Goal: Find specific page/section: Find specific page/section

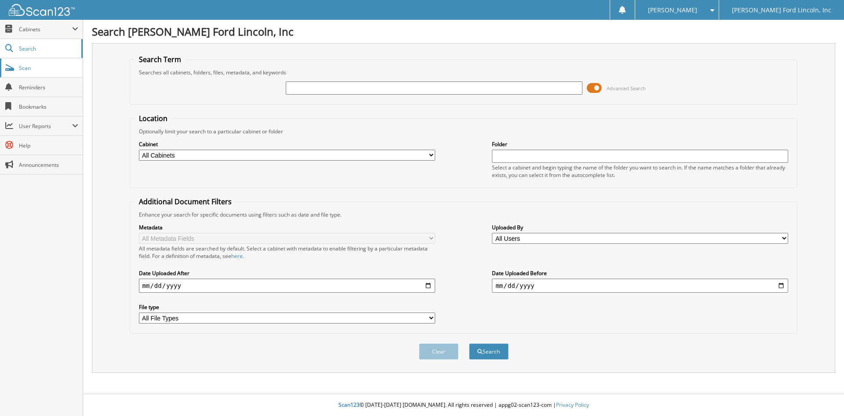
click at [39, 68] on span "Scan" at bounding box center [48, 67] width 59 height 7
click at [44, 67] on span "Scan" at bounding box center [48, 67] width 59 height 7
click at [299, 87] on input "text" at bounding box center [434, 87] width 296 height 13
type input "85025"
click at [469, 343] on button "Search" at bounding box center [489, 351] width 40 height 16
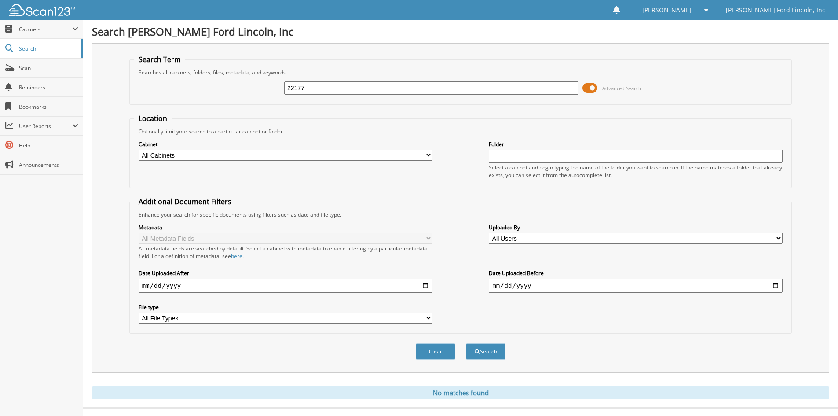
type input "22177"
click at [466, 343] on button "Search" at bounding box center [486, 351] width 40 height 16
type input "7"
type input "[PERSON_NAME]"
click at [466, 343] on button "Search" at bounding box center [486, 351] width 40 height 16
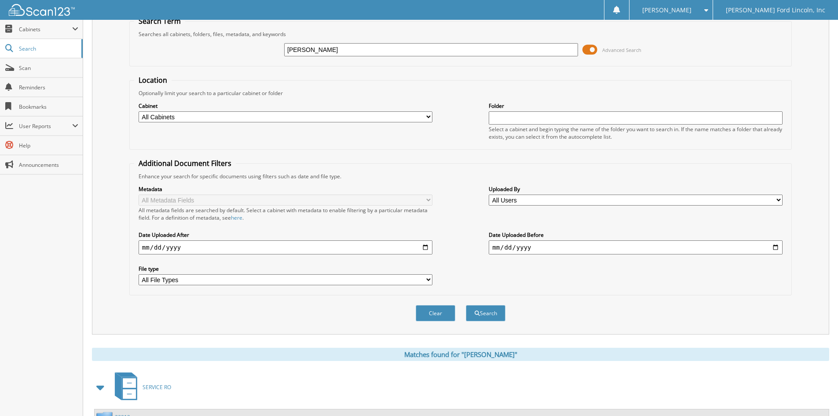
scroll to position [125, 0]
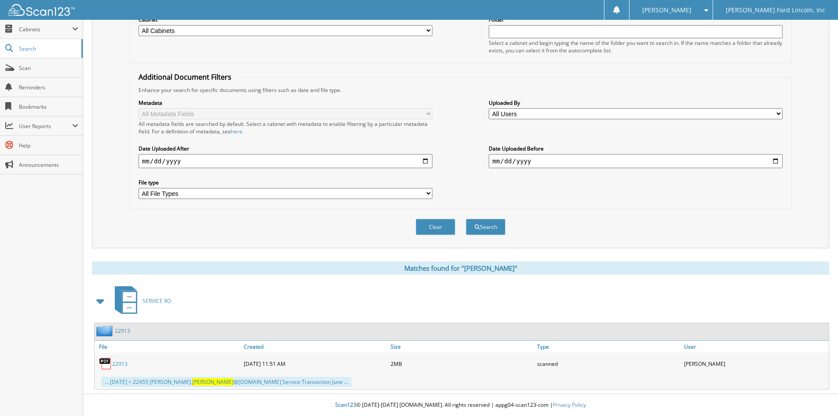
click at [122, 330] on link "22913" at bounding box center [122, 330] width 15 height 7
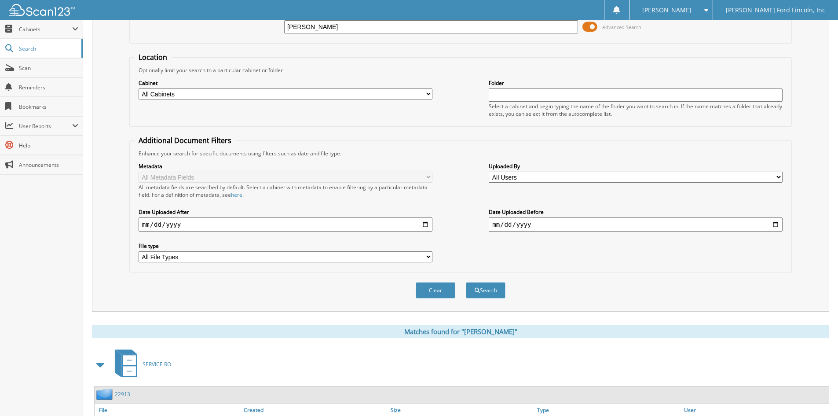
scroll to position [125, 0]
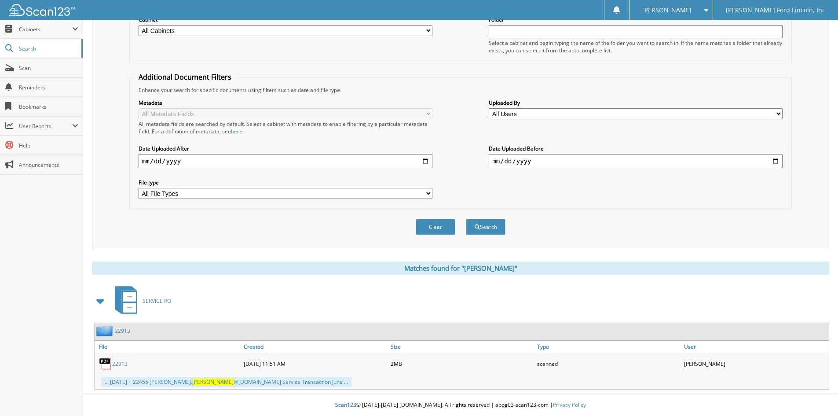
click at [124, 331] on link "22913" at bounding box center [122, 330] width 15 height 7
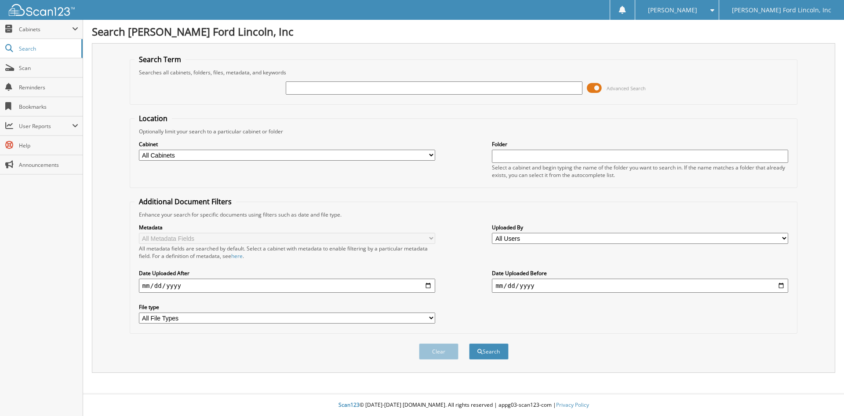
click at [314, 88] on input "text" at bounding box center [434, 87] width 296 height 13
type input "karen phalor"
click at [469, 343] on button "Search" at bounding box center [489, 351] width 40 height 16
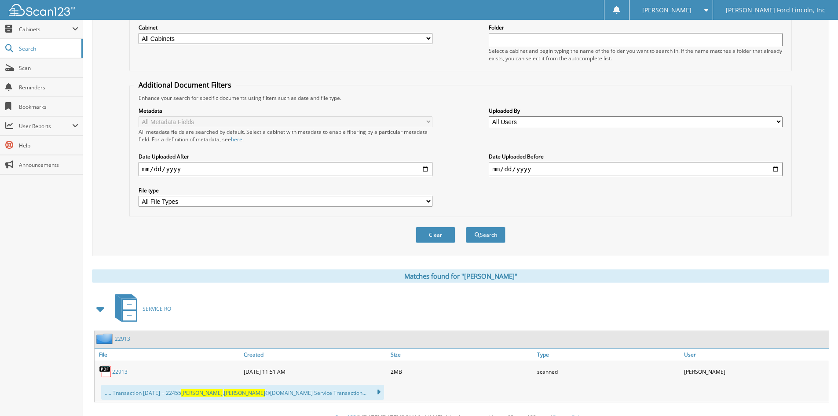
scroll to position [130, 0]
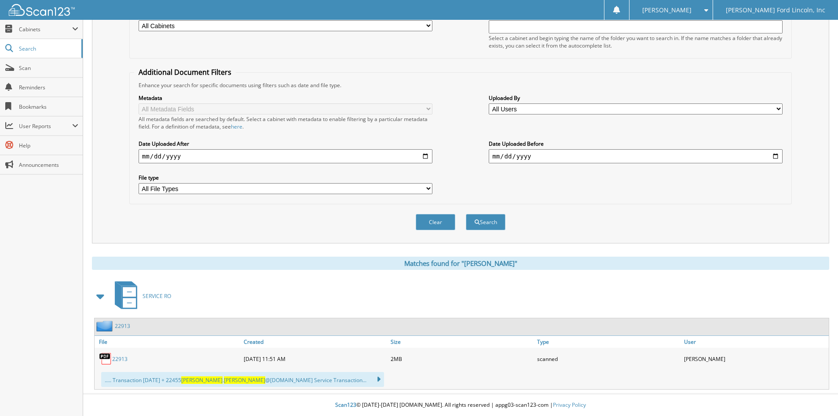
click at [125, 326] on link "22913" at bounding box center [122, 325] width 15 height 7
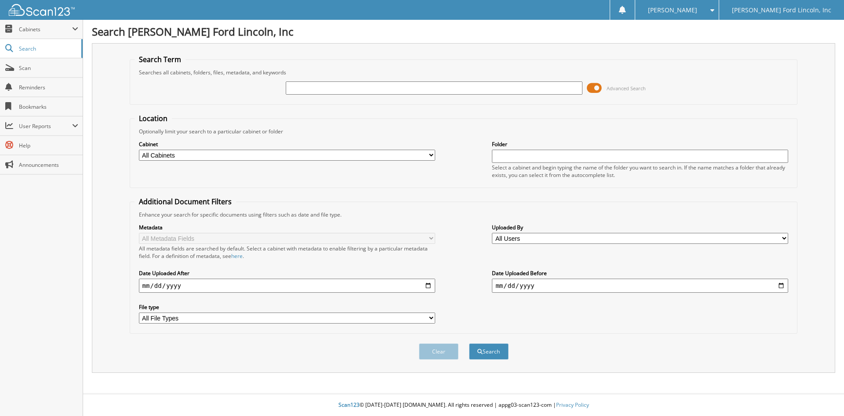
click at [304, 88] on input "text" at bounding box center [434, 87] width 296 height 13
type input "2lmpj8lr8jbl22177"
click at [469, 343] on button "Search" at bounding box center [489, 351] width 40 height 16
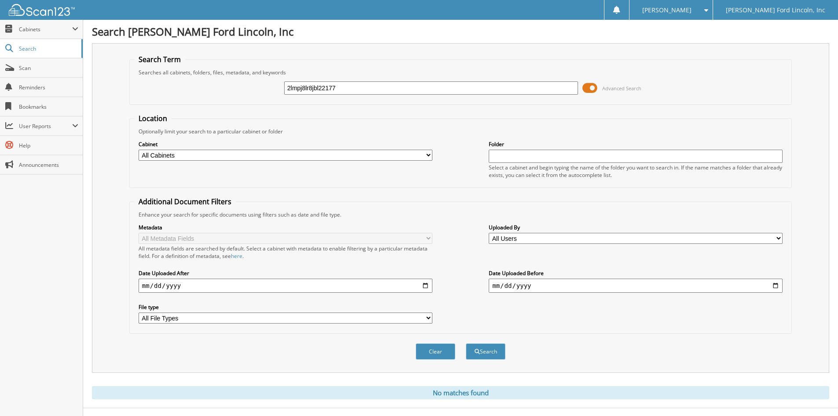
click at [355, 86] on input "2lmpj8lr8jbl22177" at bounding box center [431, 87] width 294 height 13
type input "2"
click at [301, 86] on input "text" at bounding box center [431, 87] width 294 height 13
type input "125571"
click at [466, 343] on button "Search" at bounding box center [486, 351] width 40 height 16
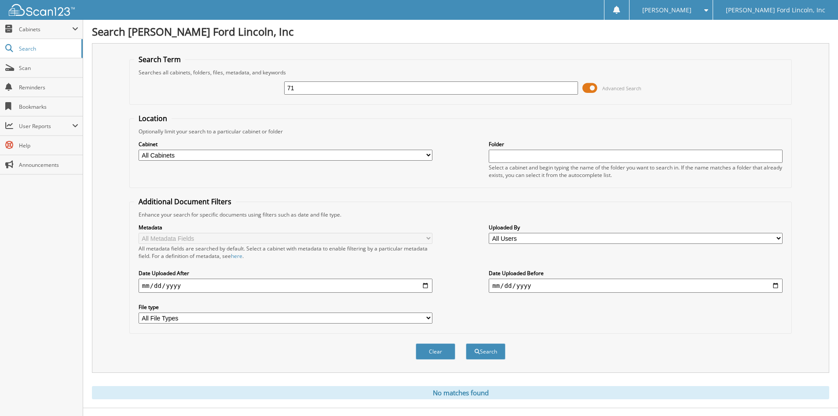
type input "1"
type input "85025"
click at [466, 343] on button "Search" at bounding box center [486, 351] width 40 height 16
